Goal: Task Accomplishment & Management: Complete application form

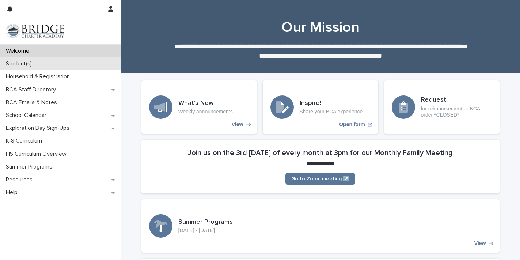
click at [47, 67] on div "Student(s)" at bounding box center [60, 63] width 121 height 13
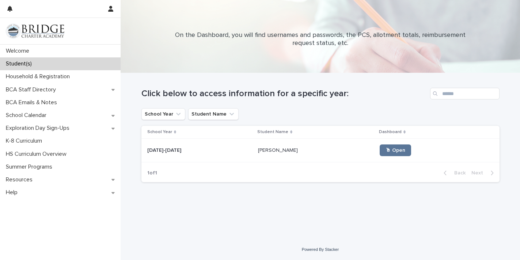
click at [195, 150] on p at bounding box center [199, 150] width 105 height 6
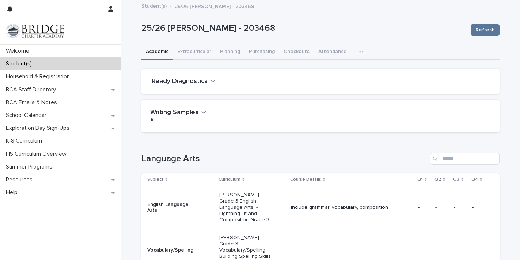
click at [358, 50] on icon "button" at bounding box center [360, 51] width 4 height 5
click at [335, 69] on button "General" at bounding box center [337, 70] width 48 height 11
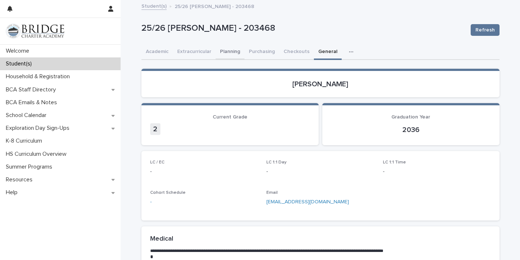
click at [228, 48] on button "Planning" at bounding box center [229, 52] width 29 height 15
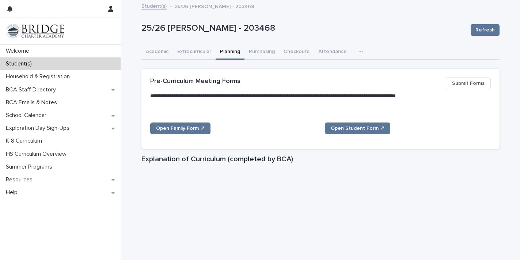
scroll to position [3, 0]
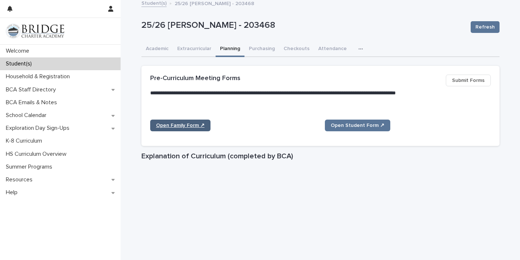
click at [200, 123] on span "Open Family Form ↗" at bounding box center [180, 125] width 49 height 5
click at [375, 124] on span "Open Student Form ↗" at bounding box center [357, 125] width 54 height 5
click at [378, 123] on span "Open Student Form ↗" at bounding box center [357, 125] width 54 height 5
click at [462, 80] on span "Submit Forms" at bounding box center [468, 80] width 32 height 7
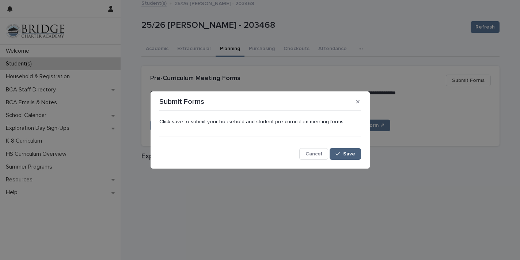
click at [349, 151] on span "Save" at bounding box center [349, 153] width 12 height 5
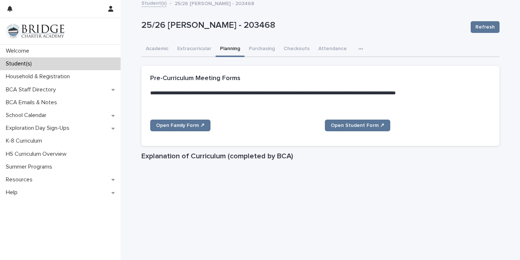
scroll to position [61, 0]
